Goal: Task Accomplishment & Management: Manage account settings

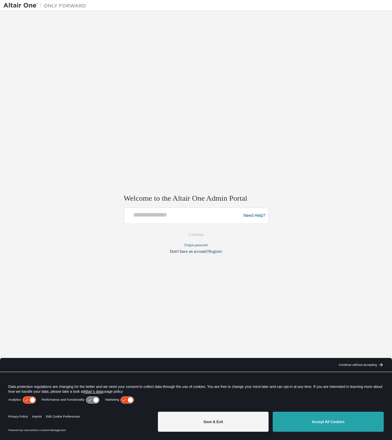
click at [327, 421] on button "Accept All Cookies" at bounding box center [328, 422] width 111 height 20
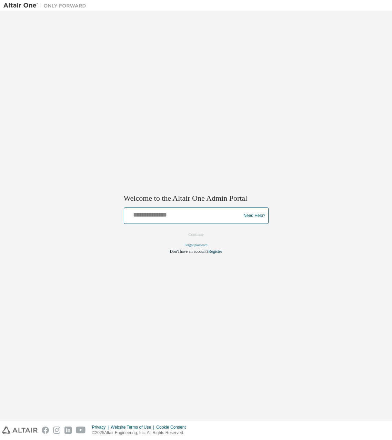
click at [175, 218] on input "text" at bounding box center [183, 214] width 113 height 10
type input "**********"
click at [194, 235] on button "Continue" at bounding box center [196, 235] width 30 height 10
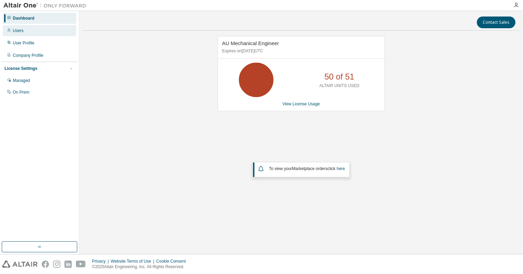
click at [22, 32] on div "Users" at bounding box center [18, 31] width 11 height 6
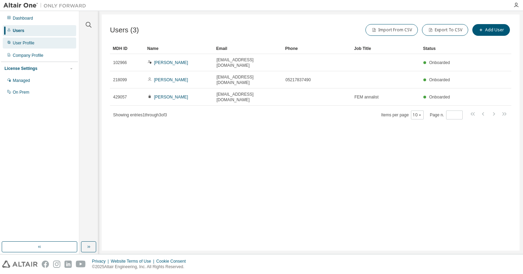
click at [23, 46] on div "User Profile" at bounding box center [39, 43] width 73 height 11
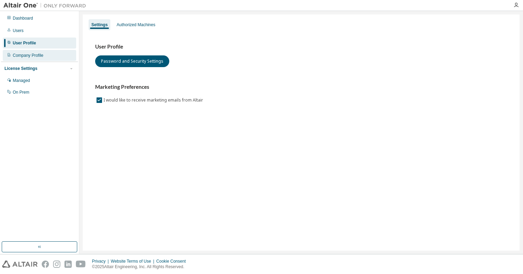
click at [24, 54] on div "Company Profile" at bounding box center [28, 56] width 31 height 6
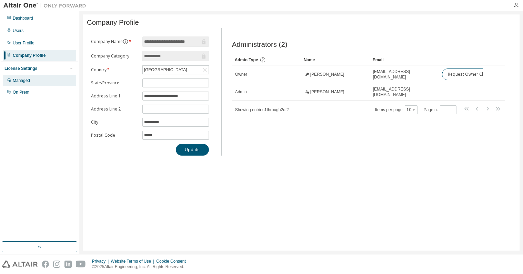
click at [22, 82] on div "Managed" at bounding box center [21, 81] width 17 height 6
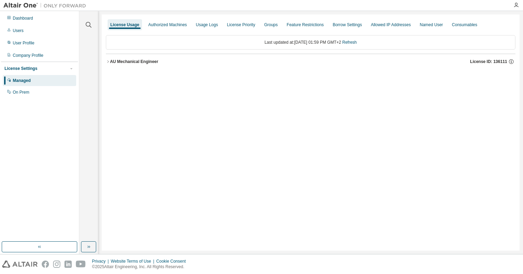
click at [108, 63] on icon "button" at bounding box center [108, 62] width 4 height 4
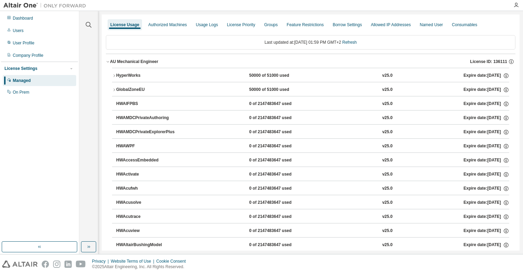
click at [109, 63] on icon "button" at bounding box center [108, 62] width 4 height 4
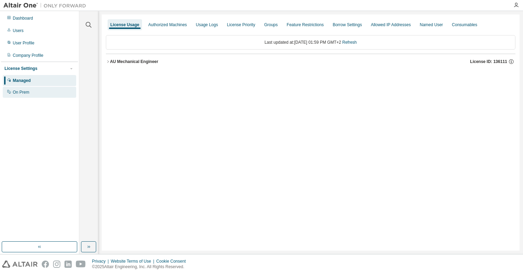
click at [25, 95] on div "On Prem" at bounding box center [21, 93] width 17 height 6
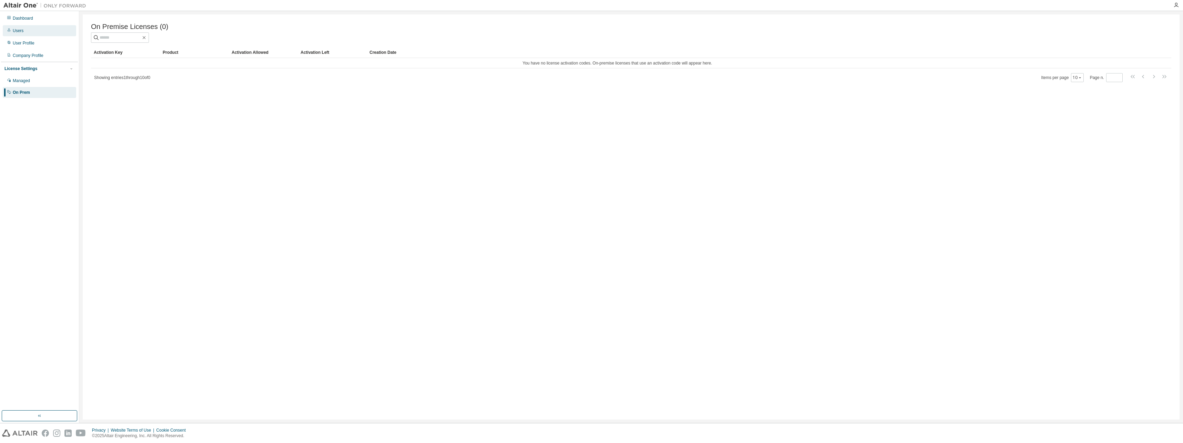
click at [28, 29] on div "Users" at bounding box center [39, 30] width 73 height 11
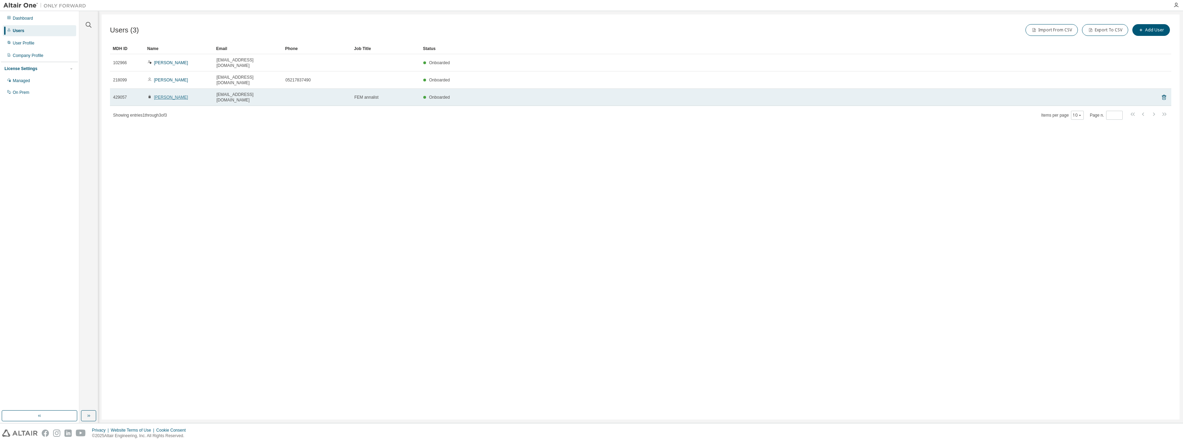
click at [177, 95] on link "Ramakrishnan Sudalai" at bounding box center [171, 97] width 34 height 5
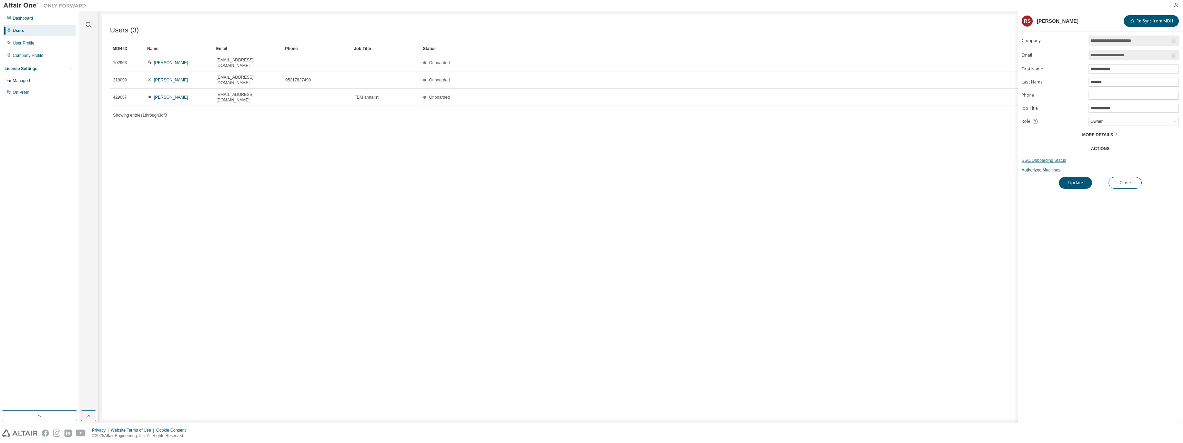
click at [392, 161] on link "SSO/Onboarding Status" at bounding box center [1100, 161] width 157 height 6
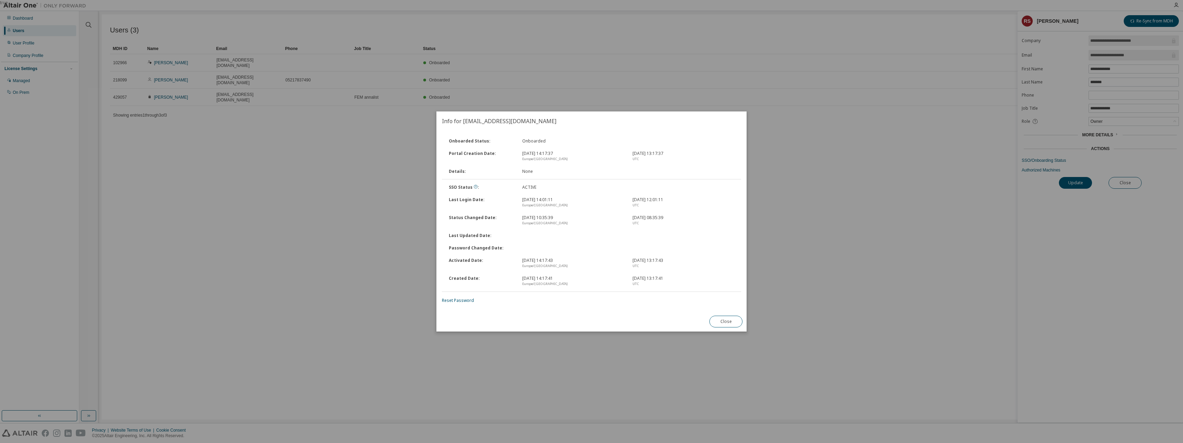
click at [392, 324] on button "Close" at bounding box center [725, 321] width 33 height 12
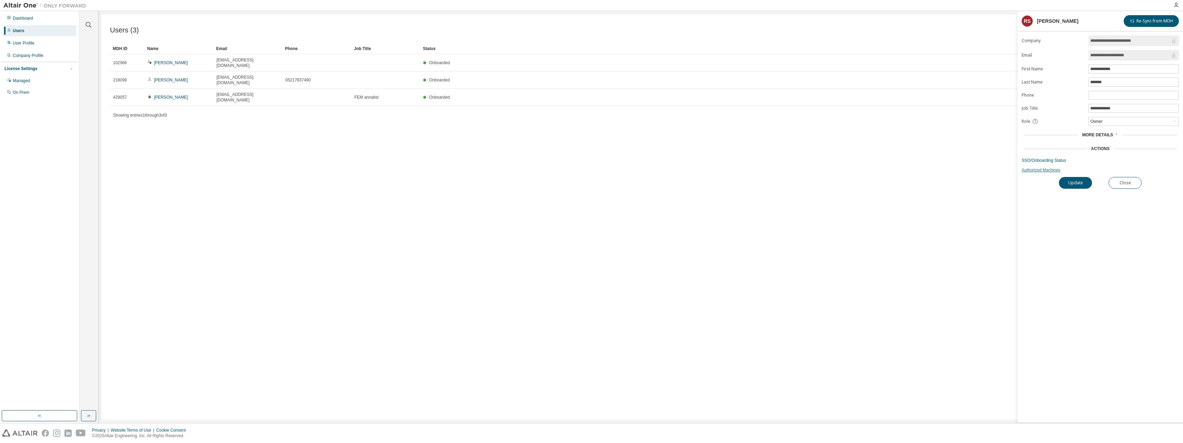
click at [392, 170] on link "Authorized Machines" at bounding box center [1100, 170] width 157 height 6
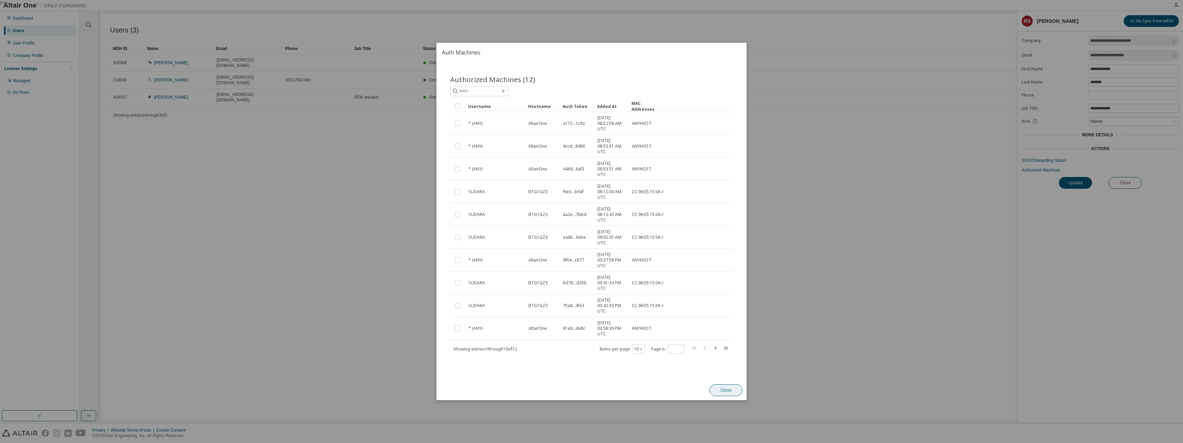
click at [392, 389] on button "Close" at bounding box center [725, 390] width 33 height 12
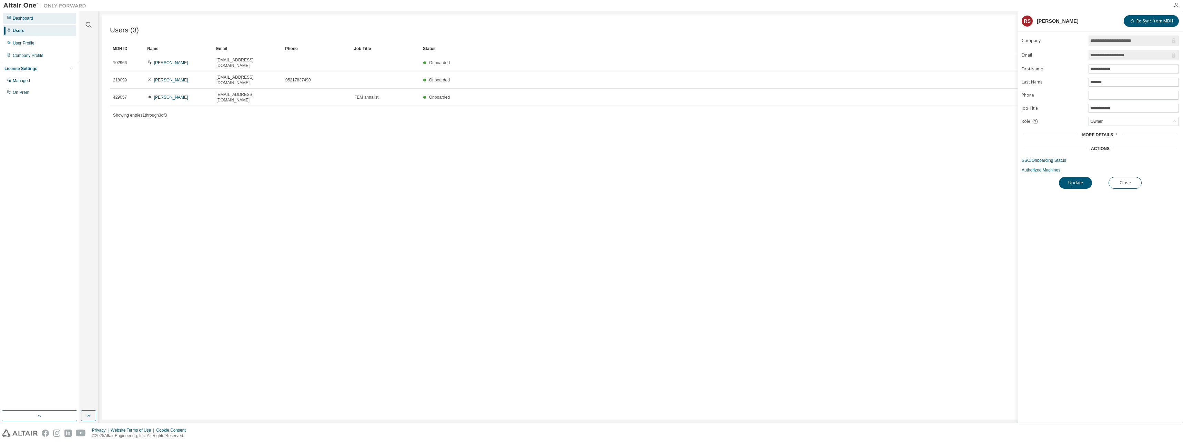
click at [27, 20] on div "Dashboard" at bounding box center [23, 19] width 20 height 6
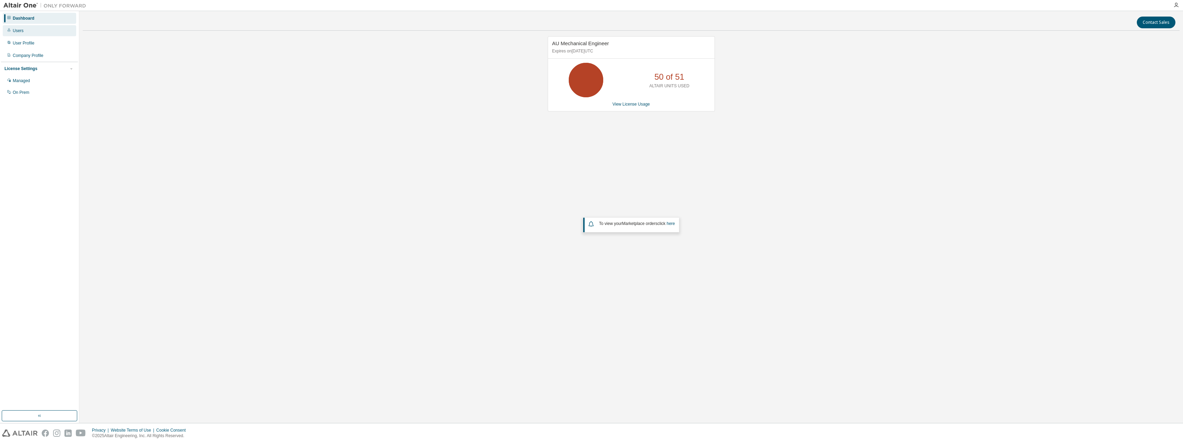
click at [24, 31] on div "Users" at bounding box center [39, 30] width 73 height 11
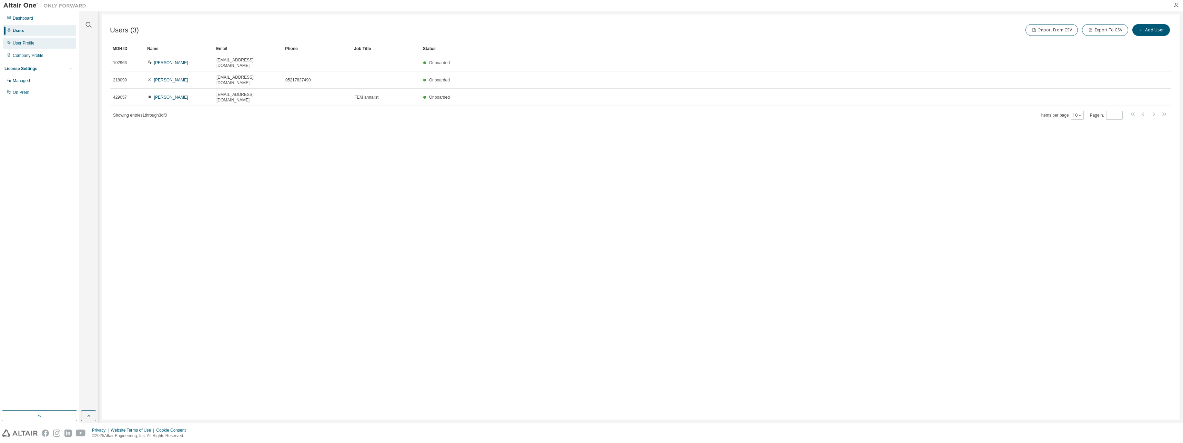
click at [23, 44] on div "User Profile" at bounding box center [24, 43] width 22 height 6
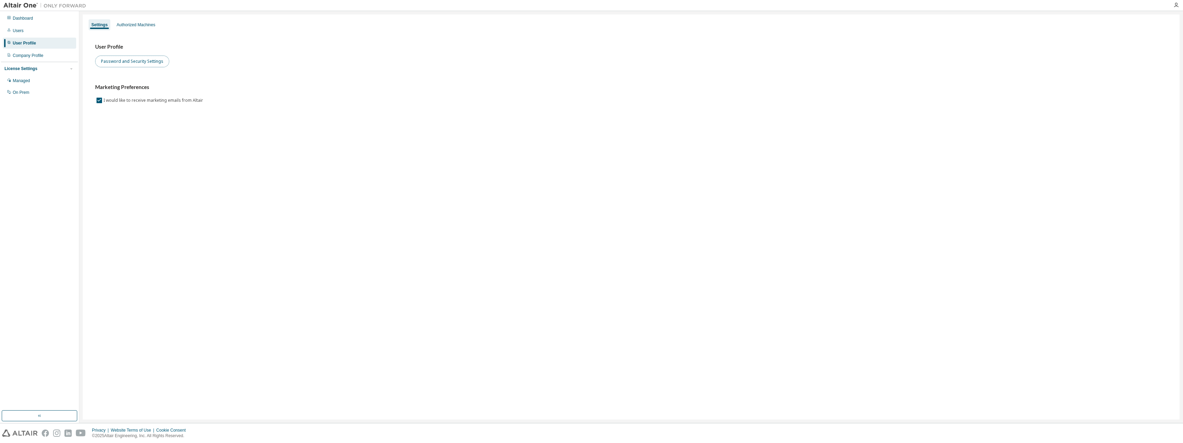
click at [111, 58] on button "Password and Security Settings" at bounding box center [132, 61] width 74 height 12
